Goal: Transaction & Acquisition: Purchase product/service

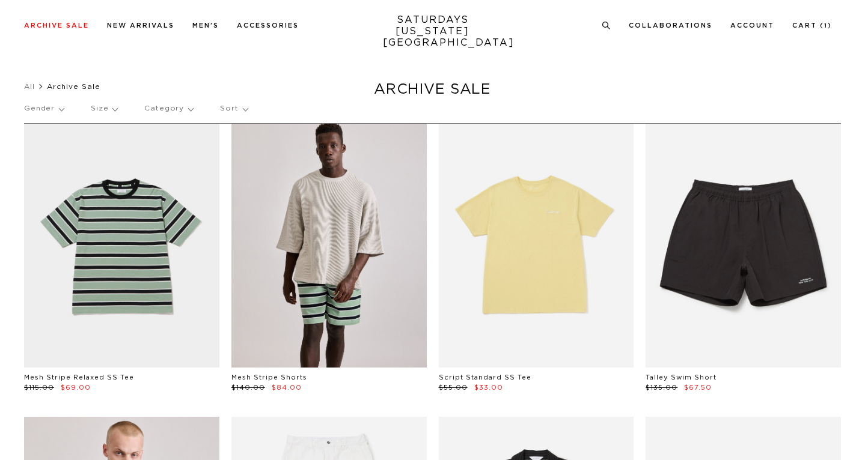
scroll to position [257, 0]
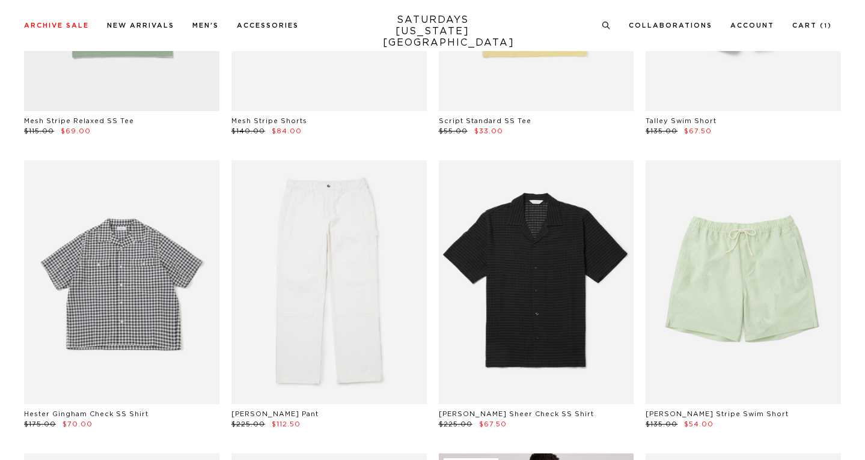
click at [156, 278] on link at bounding box center [121, 282] width 195 height 244
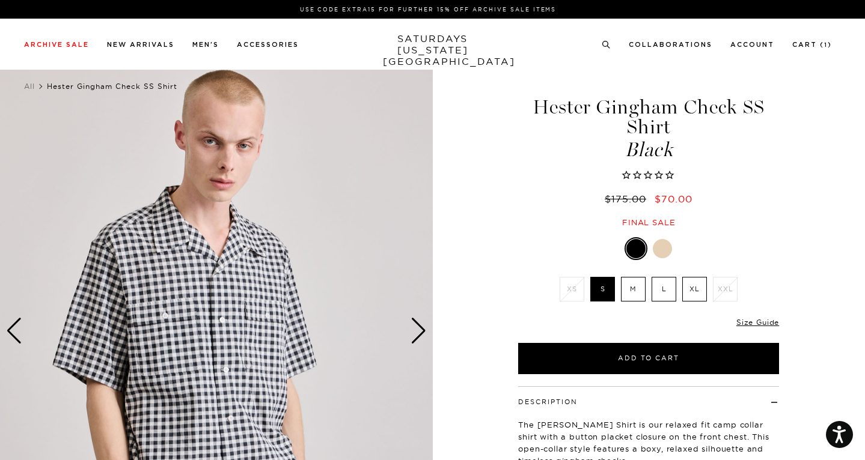
click at [628, 290] on label "M" at bounding box center [633, 289] width 25 height 25
click at [0, 0] on input "M" at bounding box center [0, 0] width 0 height 0
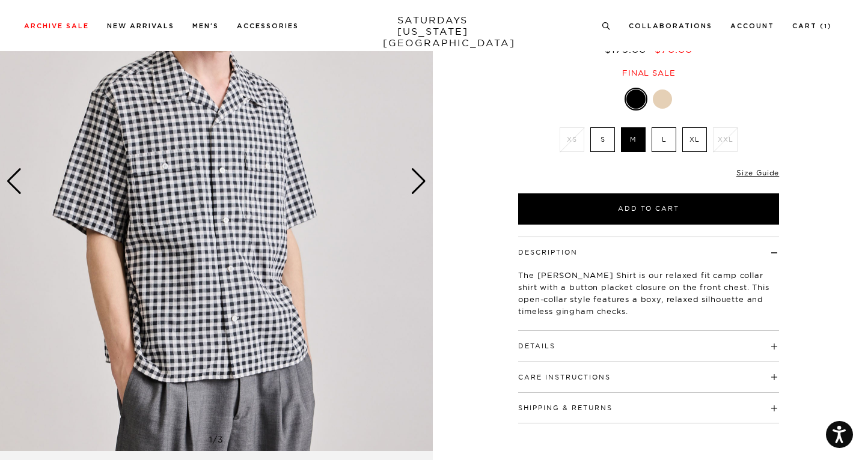
scroll to position [160, 0]
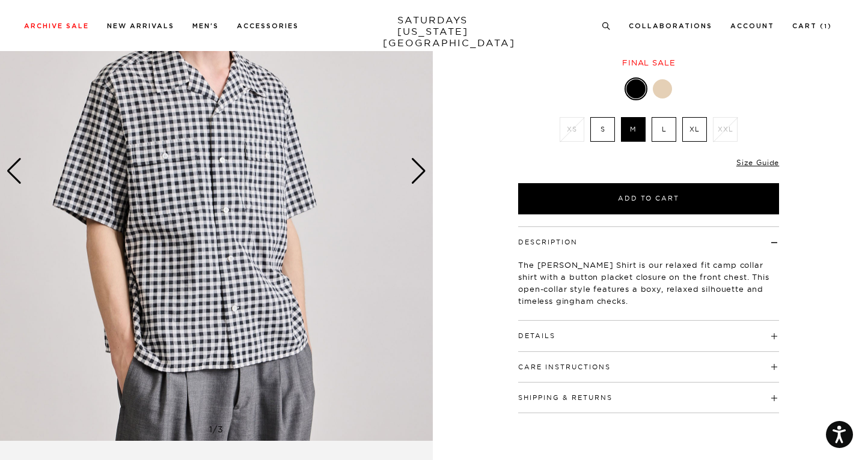
click at [600, 334] on h4 "Details" at bounding box center [648, 331] width 261 height 20
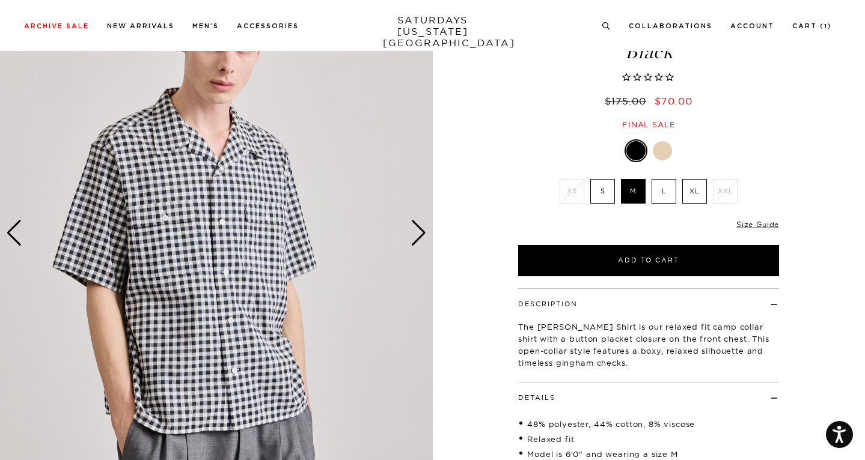
scroll to position [79, 0]
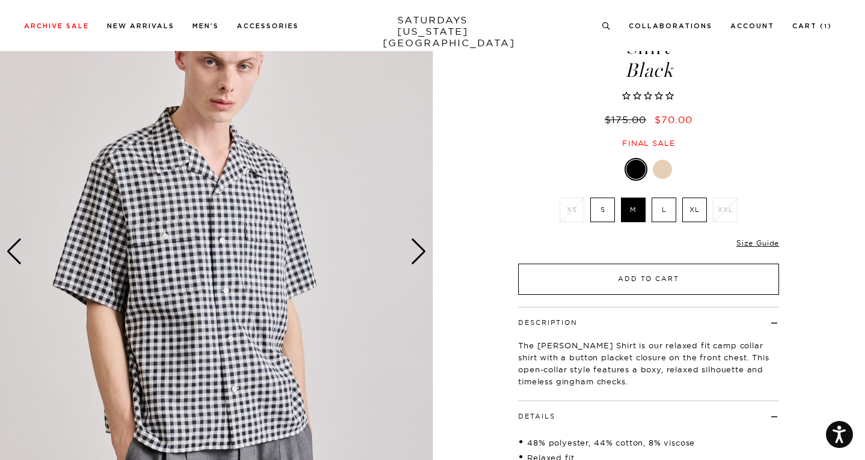
click at [614, 276] on button "Add to Cart" at bounding box center [648, 279] width 261 height 31
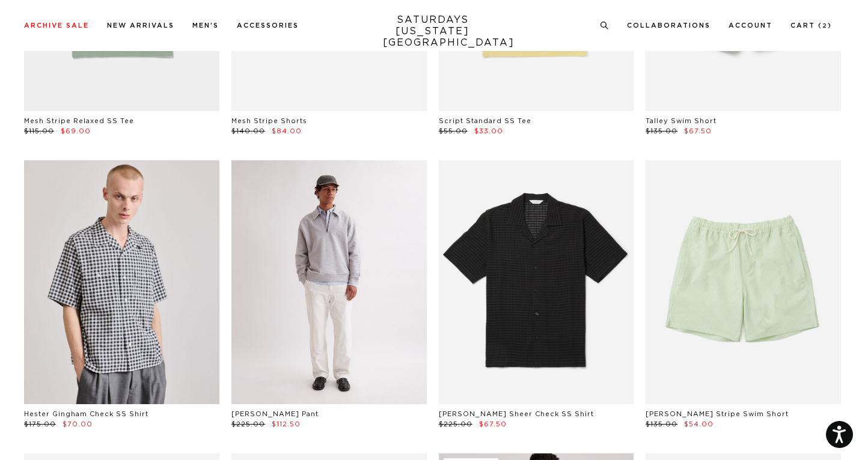
scroll to position [257, 0]
click at [292, 285] on link at bounding box center [328, 282] width 195 height 244
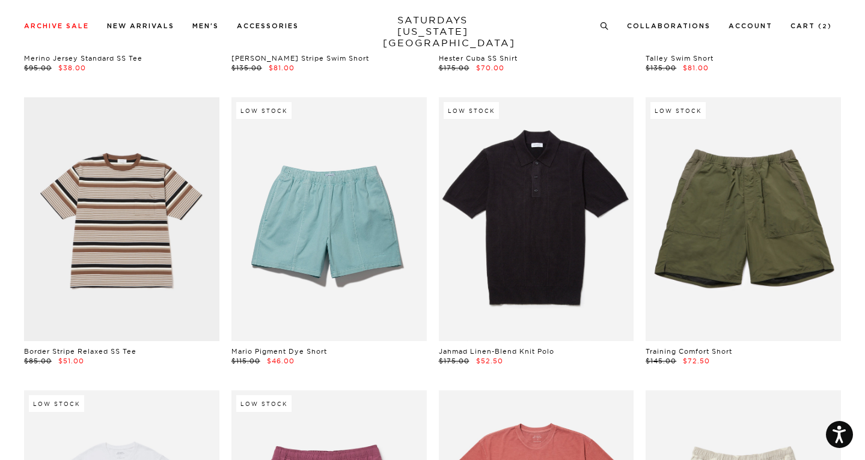
scroll to position [1804, 0]
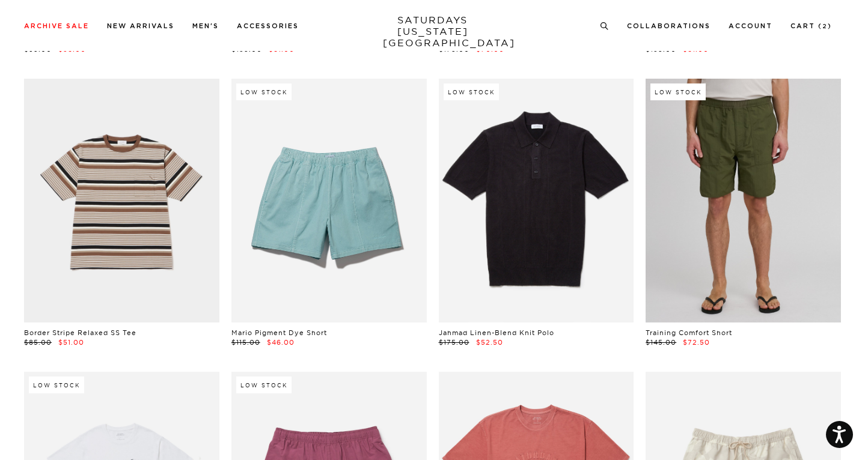
click at [717, 222] on link at bounding box center [742, 201] width 195 height 244
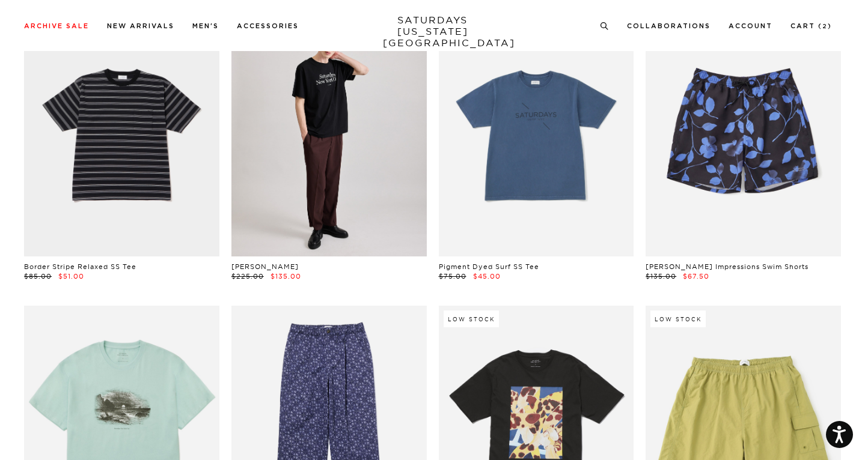
scroll to position [2478, 0]
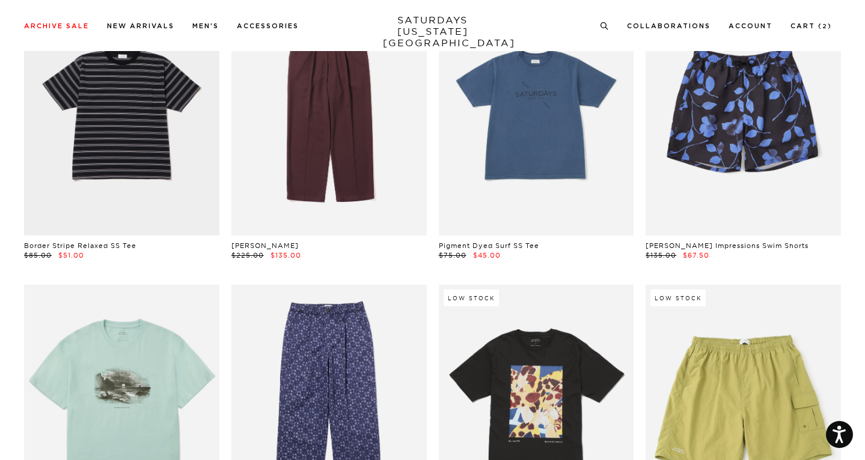
click at [305, 173] on link at bounding box center [328, 114] width 195 height 244
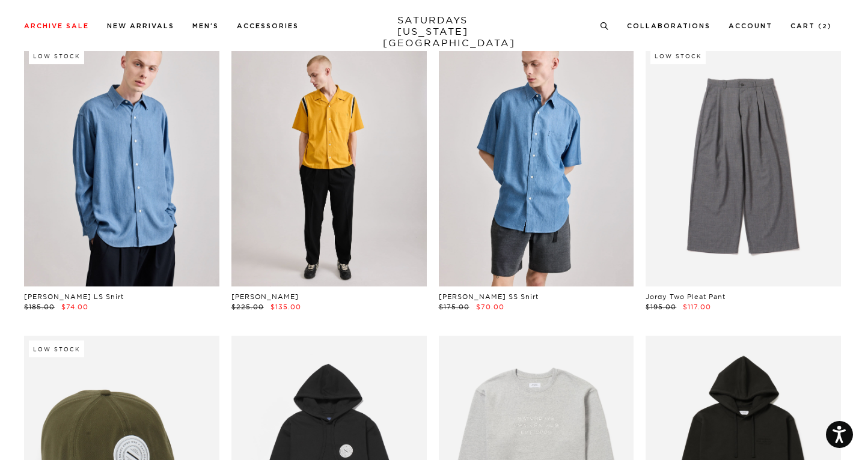
scroll to position [3897, 0]
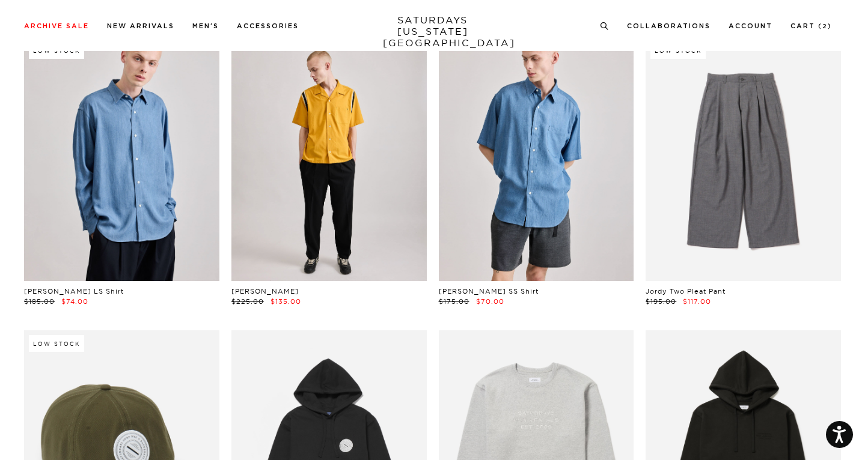
click at [351, 186] on link at bounding box center [328, 159] width 195 height 244
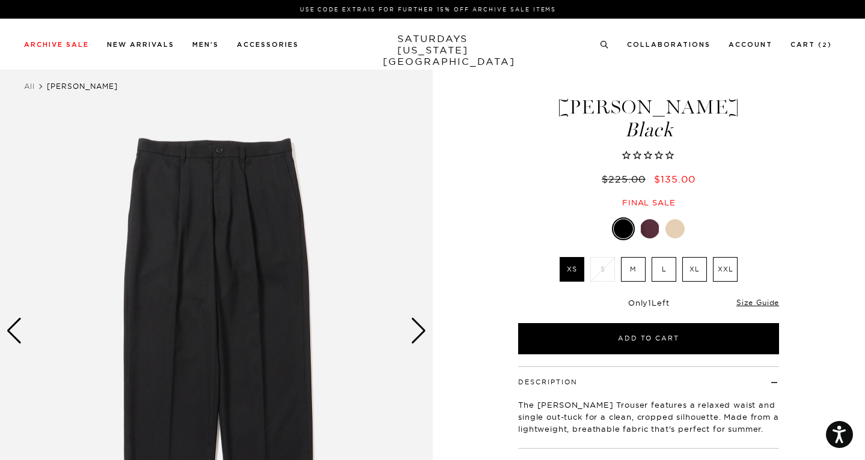
click at [679, 225] on div at bounding box center [674, 228] width 19 height 19
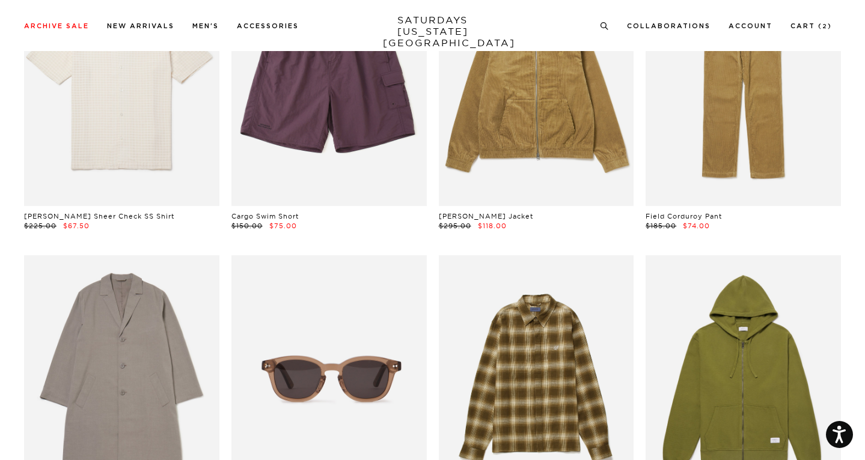
scroll to position [6909, 1]
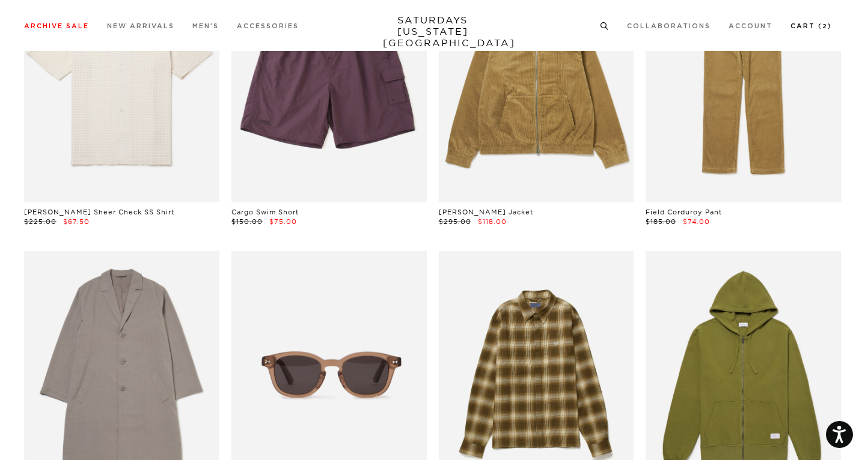
click at [811, 26] on link "Cart ( 2 )" at bounding box center [810, 26] width 41 height 7
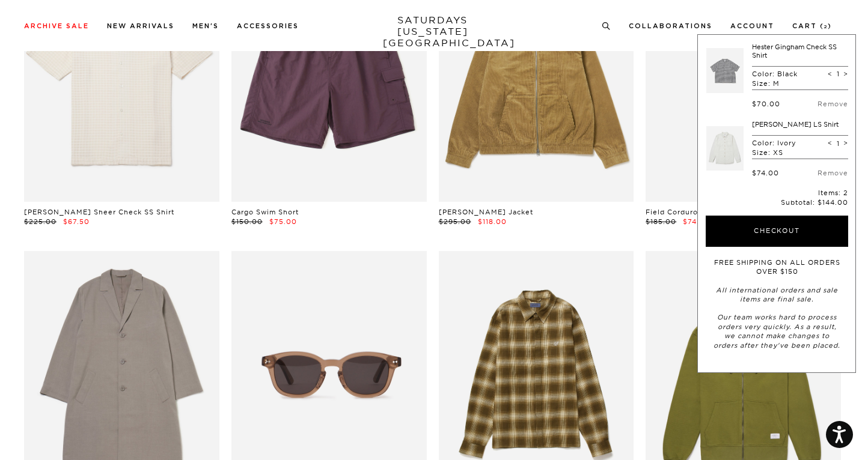
click at [710, 140] on link at bounding box center [724, 148] width 37 height 56
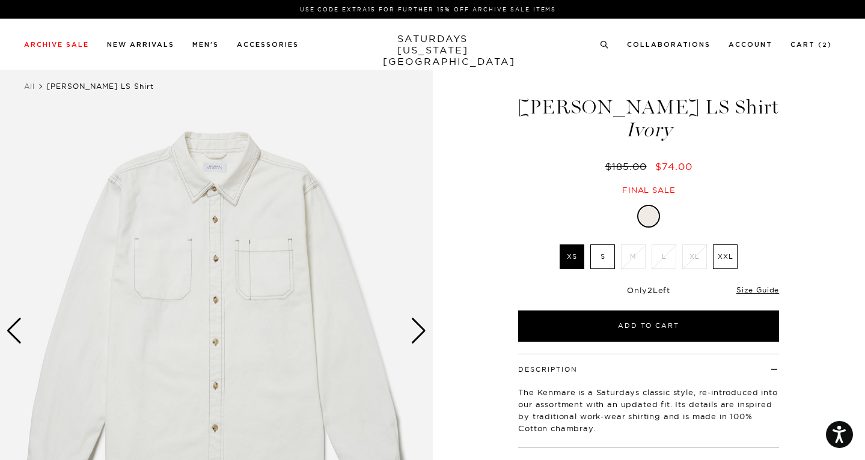
click at [420, 329] on div "Next slide" at bounding box center [418, 331] width 16 height 26
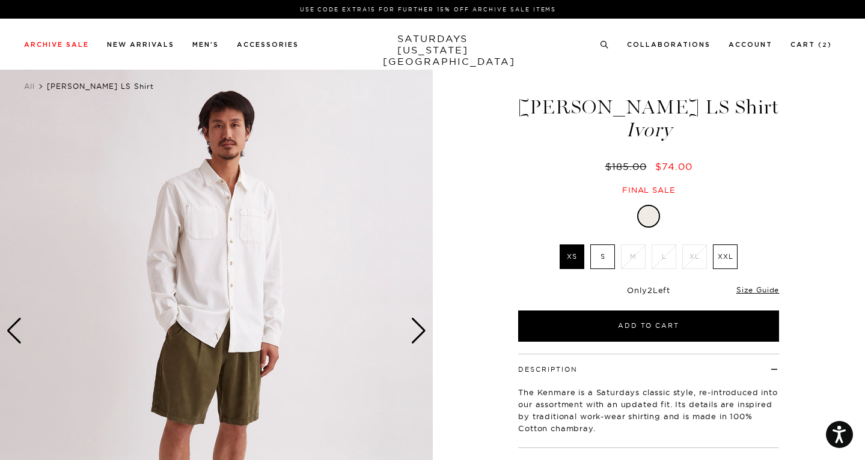
click at [420, 329] on div "Next slide" at bounding box center [418, 331] width 16 height 26
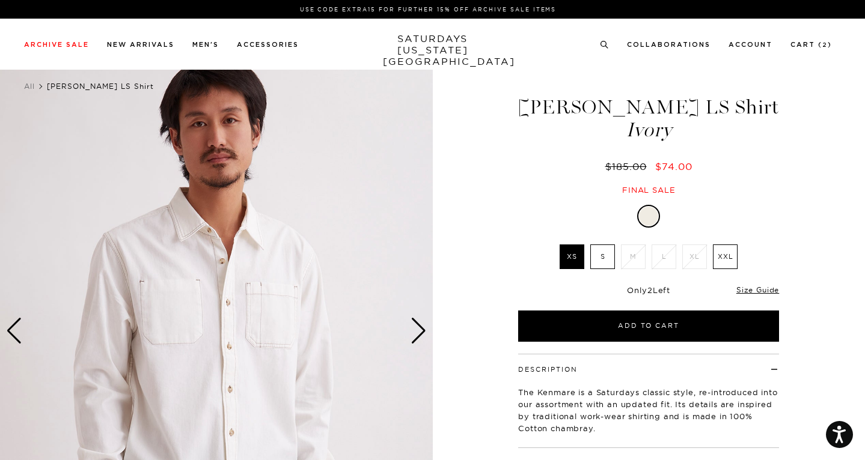
click at [420, 329] on div "Next slide" at bounding box center [418, 331] width 16 height 26
